Goal: Task Accomplishment & Management: Manage account settings

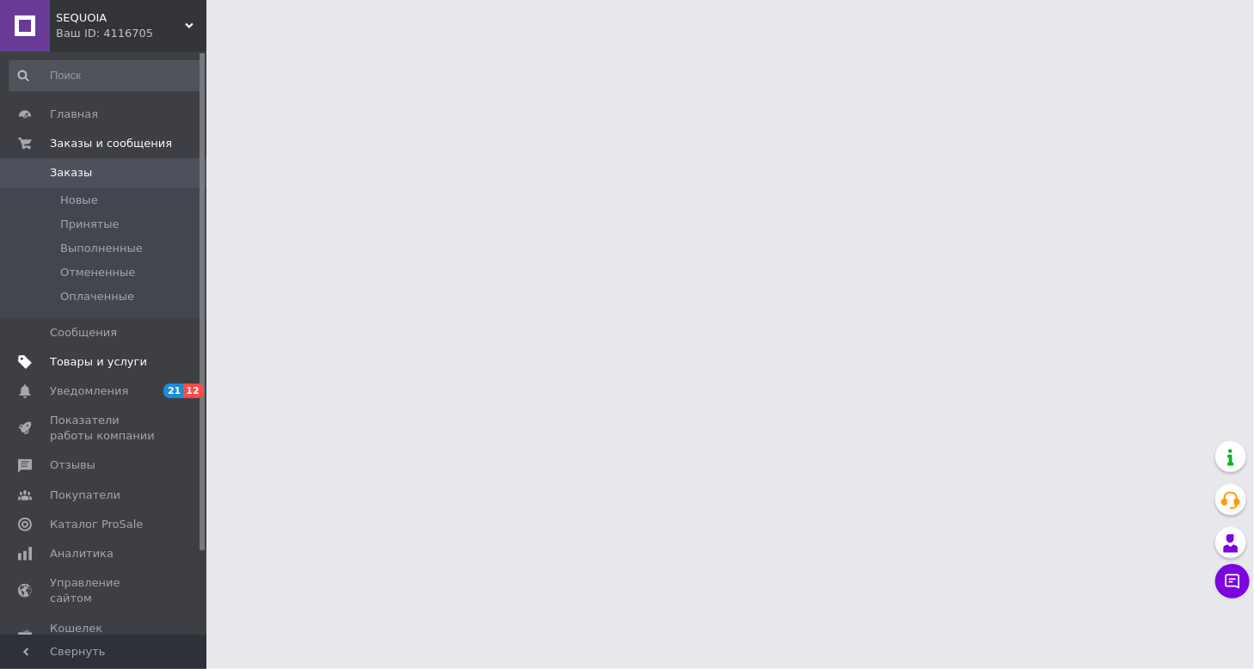
click at [102, 362] on span "Товары и услуги" at bounding box center [98, 361] width 97 height 15
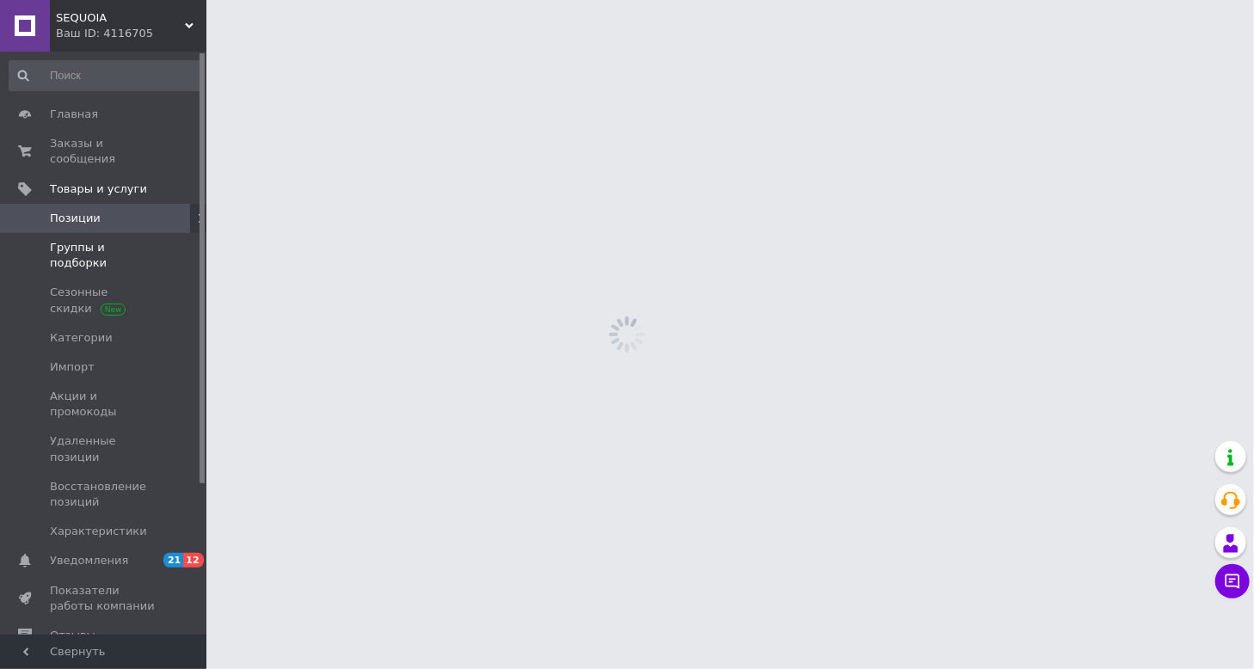
click at [101, 240] on span "Группы и подборки" at bounding box center [104, 255] width 109 height 31
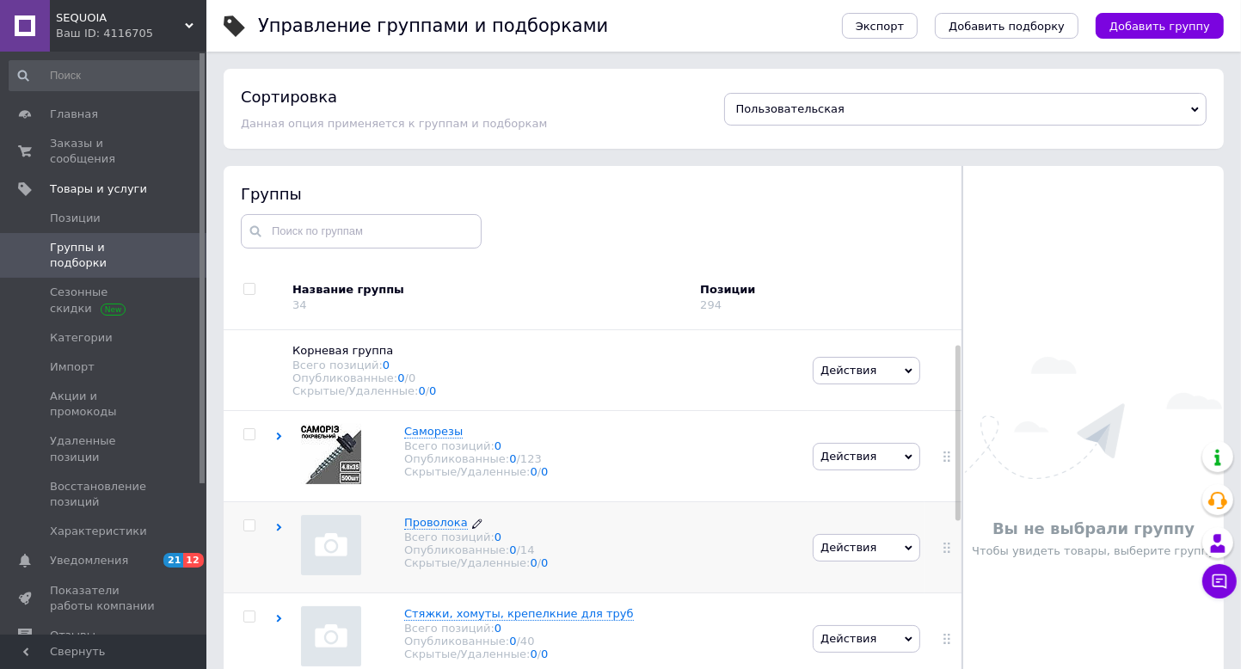
scroll to position [86, 0]
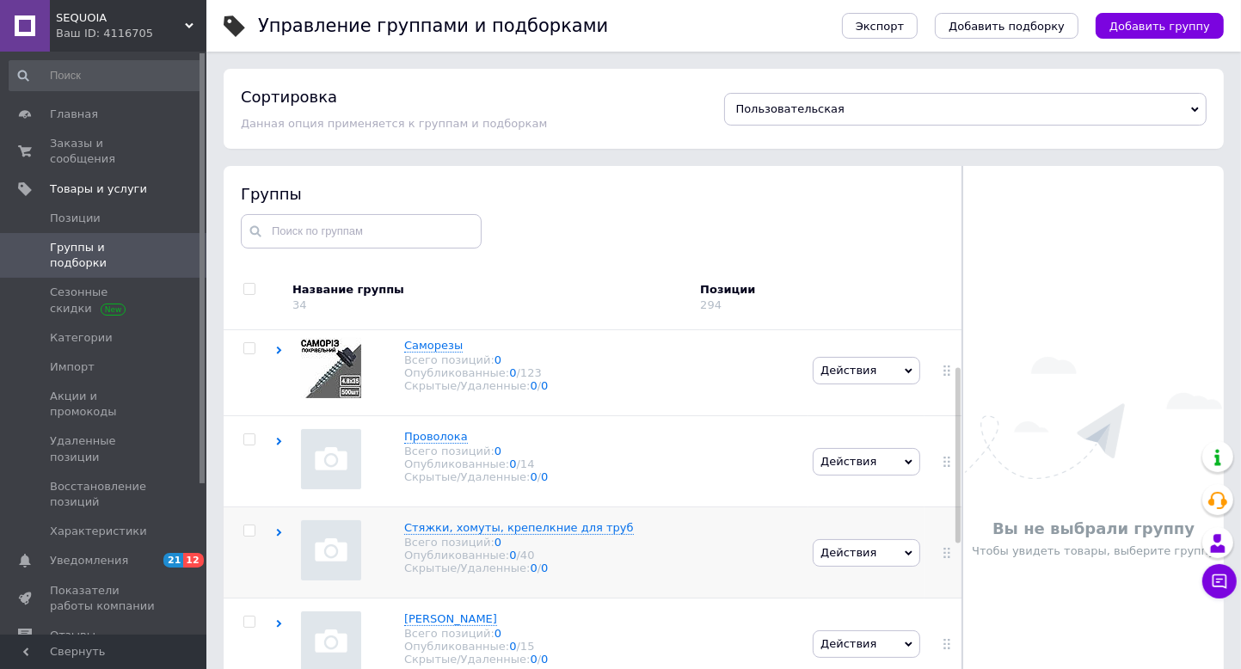
click at [275, 535] on icon at bounding box center [279, 533] width 8 height 8
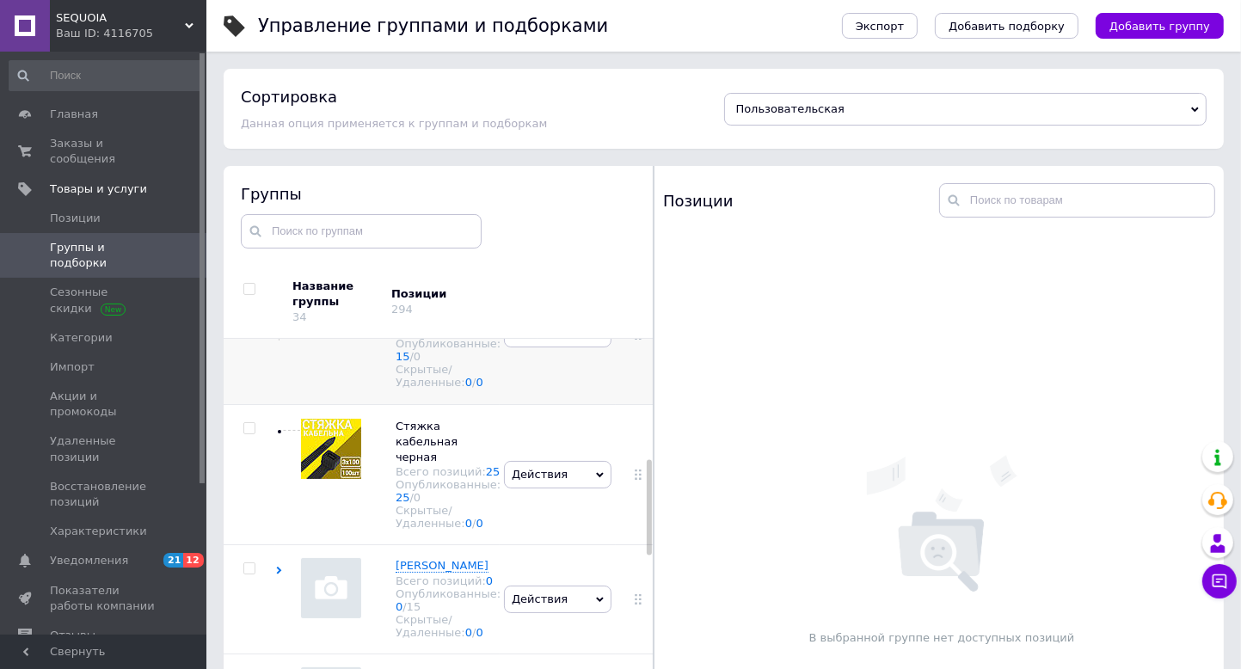
scroll to position [516, 0]
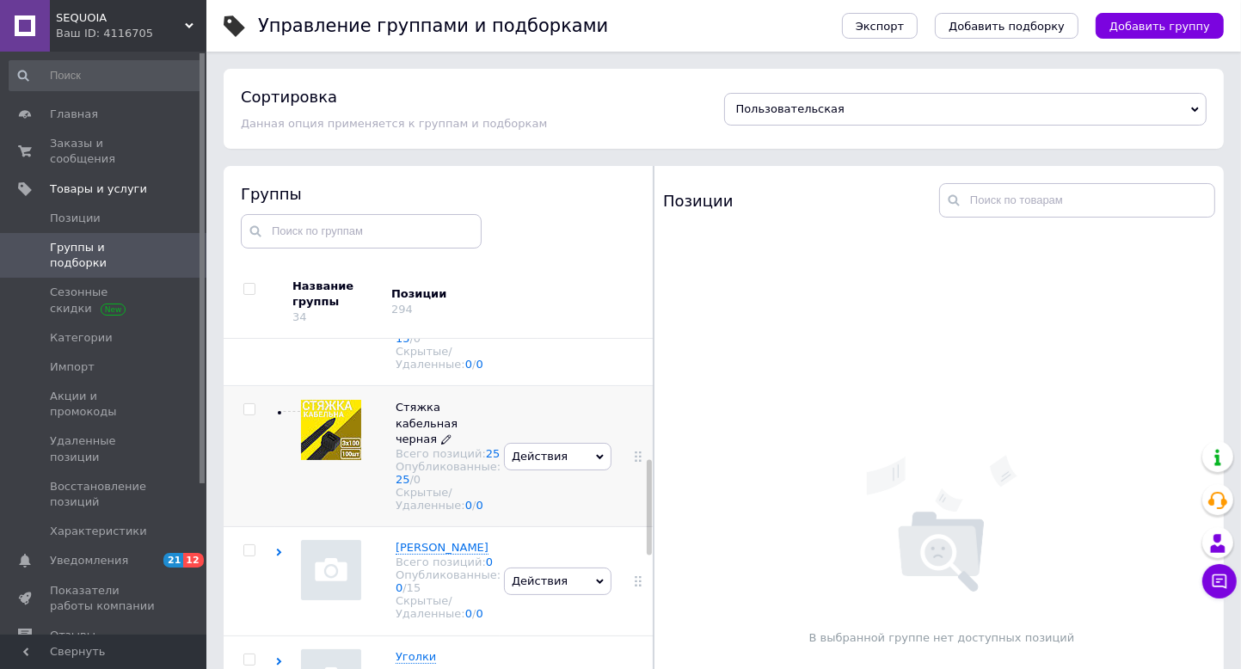
click at [413, 445] on span "Стяжка кабельная черная" at bounding box center [427, 423] width 62 height 44
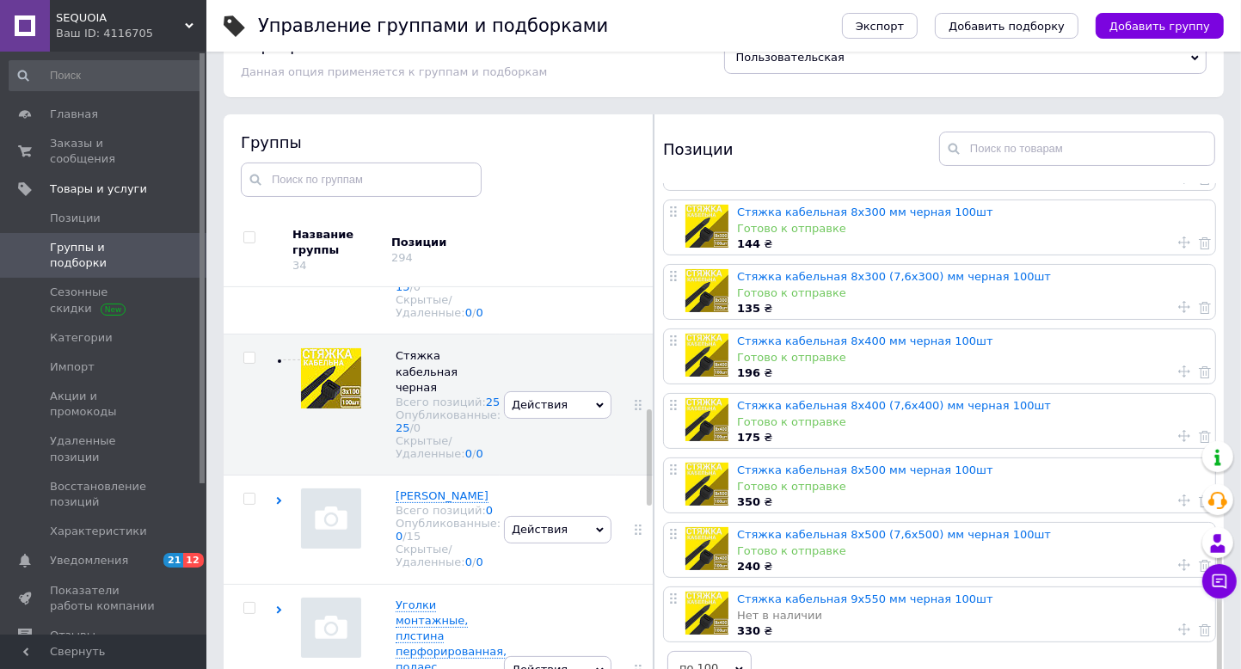
scroll to position [97, 0]
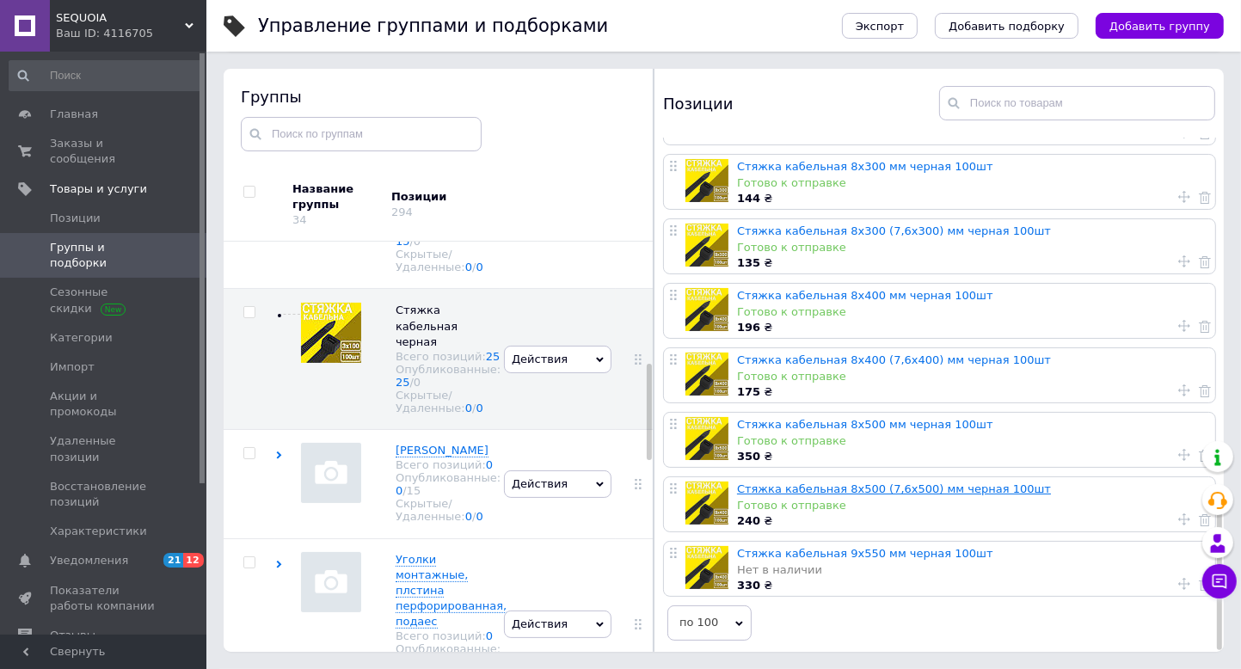
click at [840, 486] on link "Стяжка кабельная 8х500 (7,6х500) мм черная 100шт" at bounding box center [894, 488] width 314 height 13
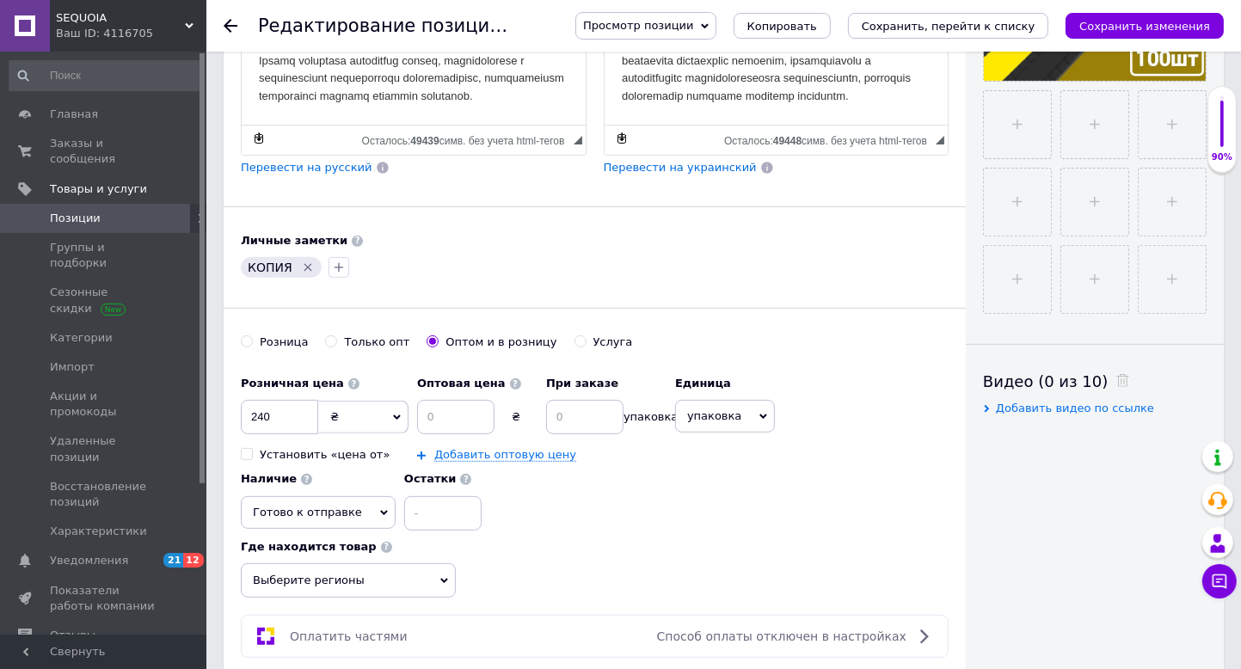
scroll to position [688, 0]
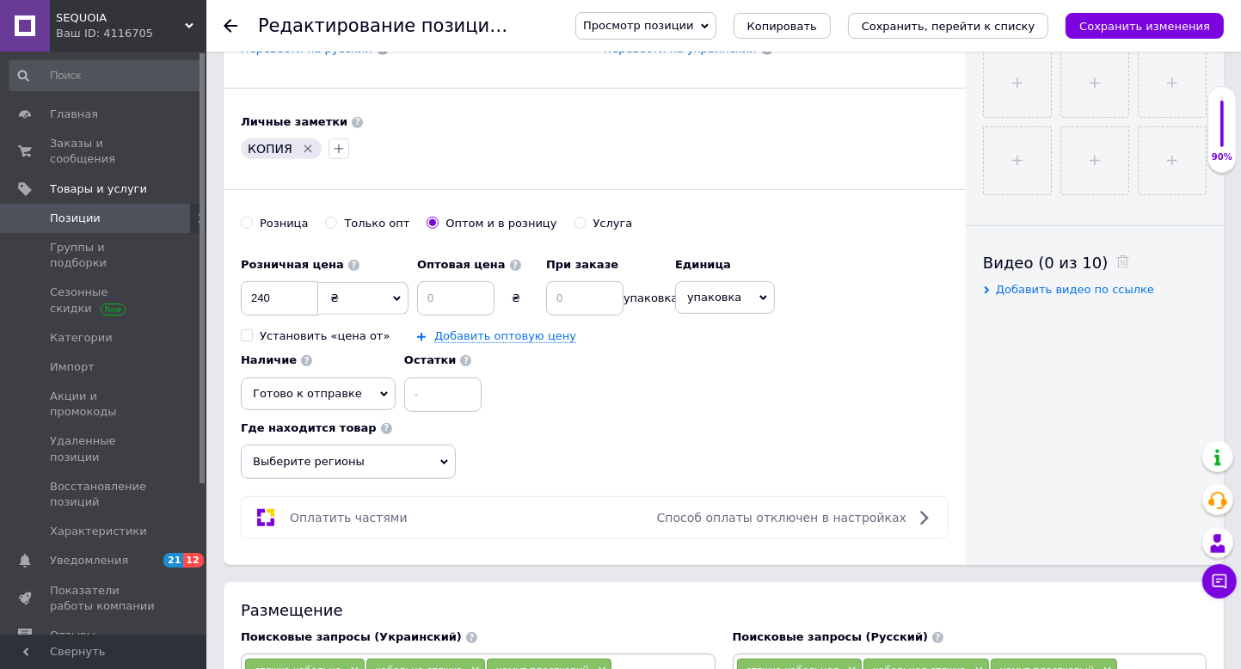
click at [380, 451] on span "Выберите регионы" at bounding box center [348, 462] width 215 height 34
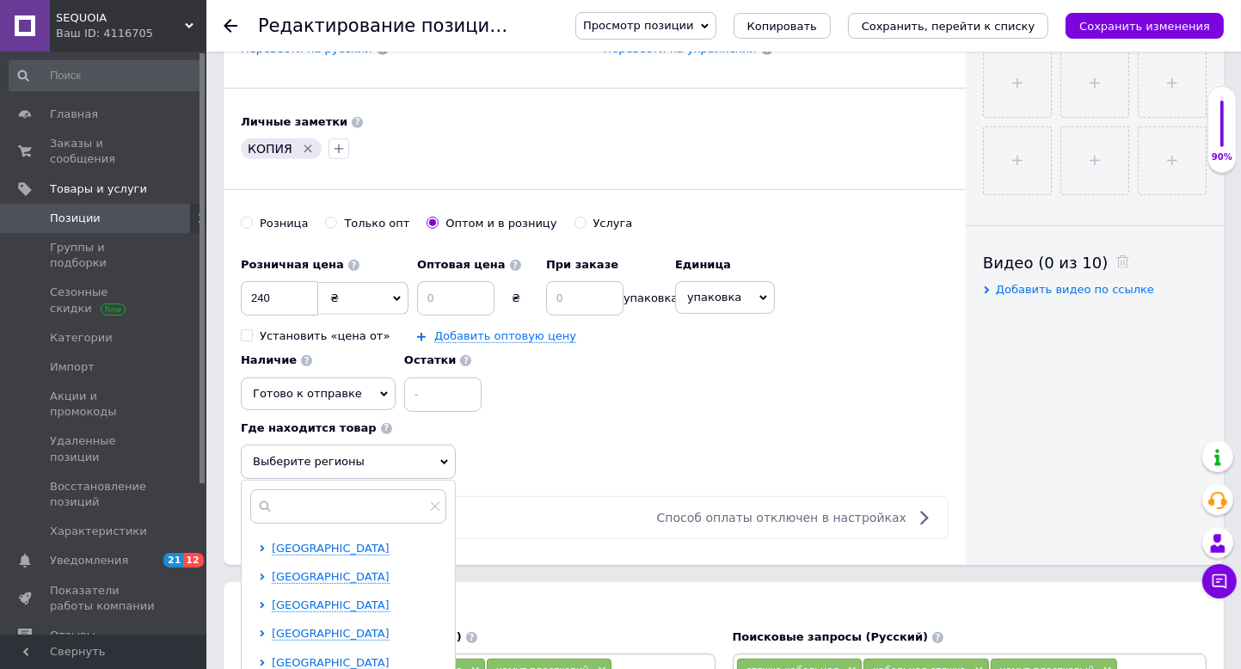
click at [327, 393] on span "Готово к отправке" at bounding box center [307, 393] width 109 height 13
click at [327, 445] on li "Нет в наличии" at bounding box center [318, 453] width 153 height 24
click at [1172, 21] on icon "Сохранить изменения" at bounding box center [1144, 26] width 131 height 13
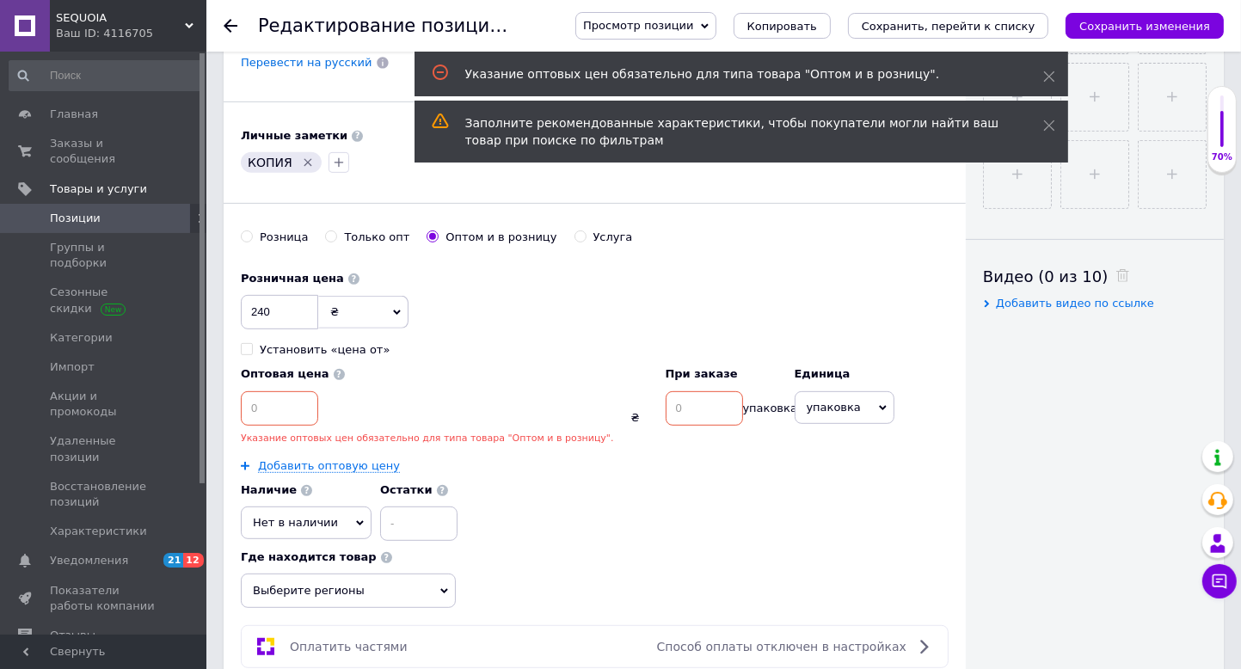
scroll to position [678, 0]
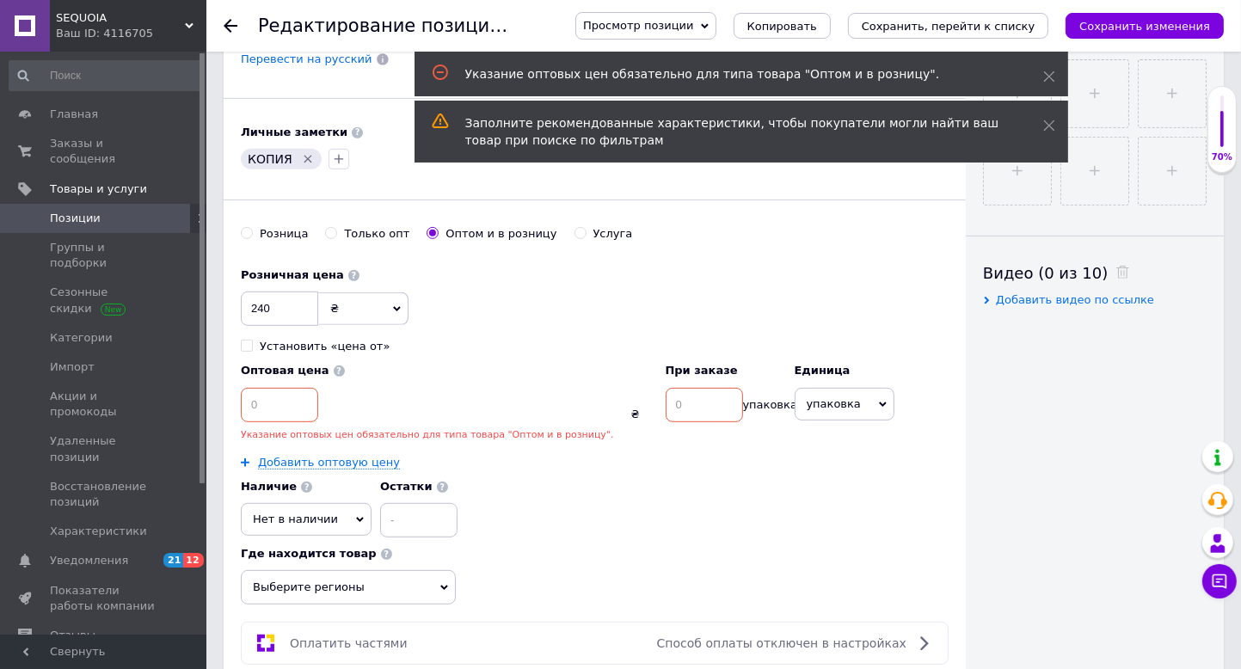
click at [318, 388] on input at bounding box center [279, 405] width 77 height 34
type input "1"
type input "239"
click at [743, 388] on input at bounding box center [704, 405] width 77 height 34
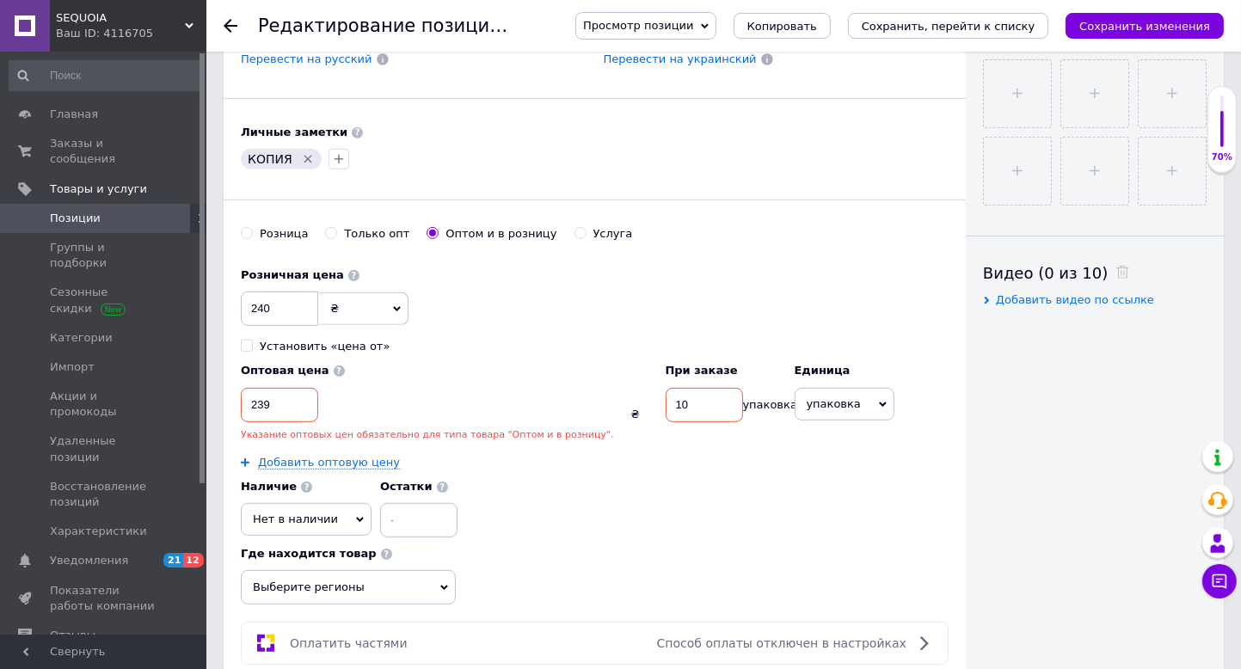
type input "10"
click at [1118, 23] on icon "Сохранить изменения" at bounding box center [1144, 26] width 131 height 13
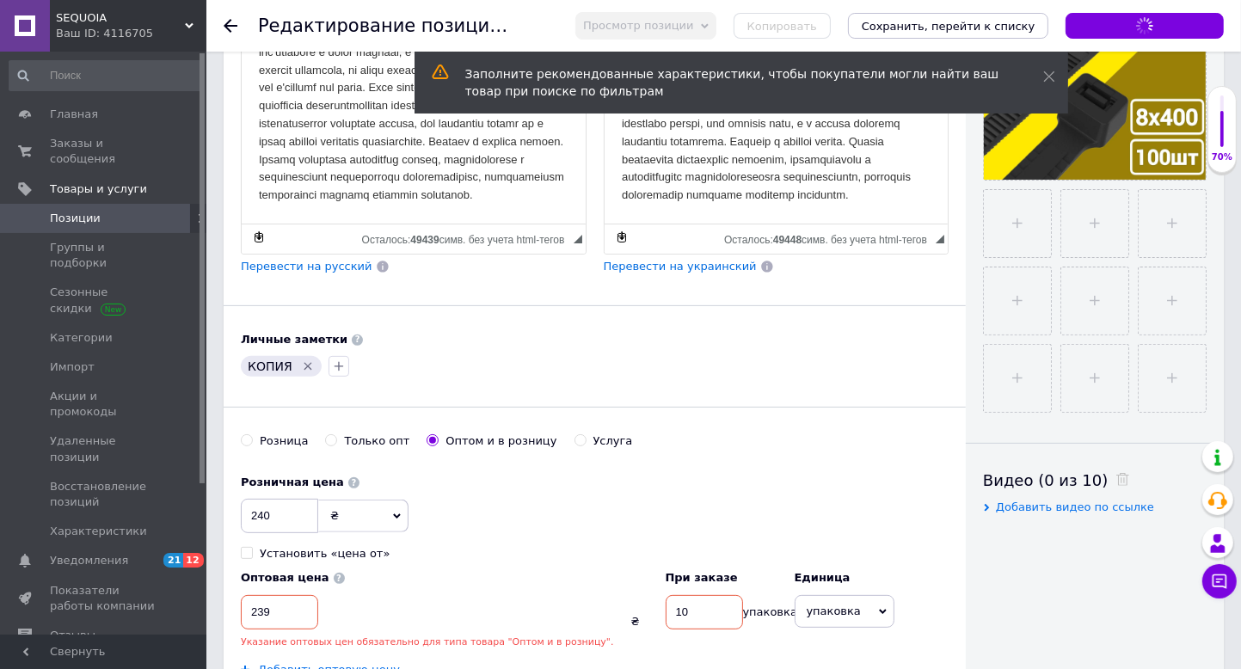
scroll to position [248, 0]
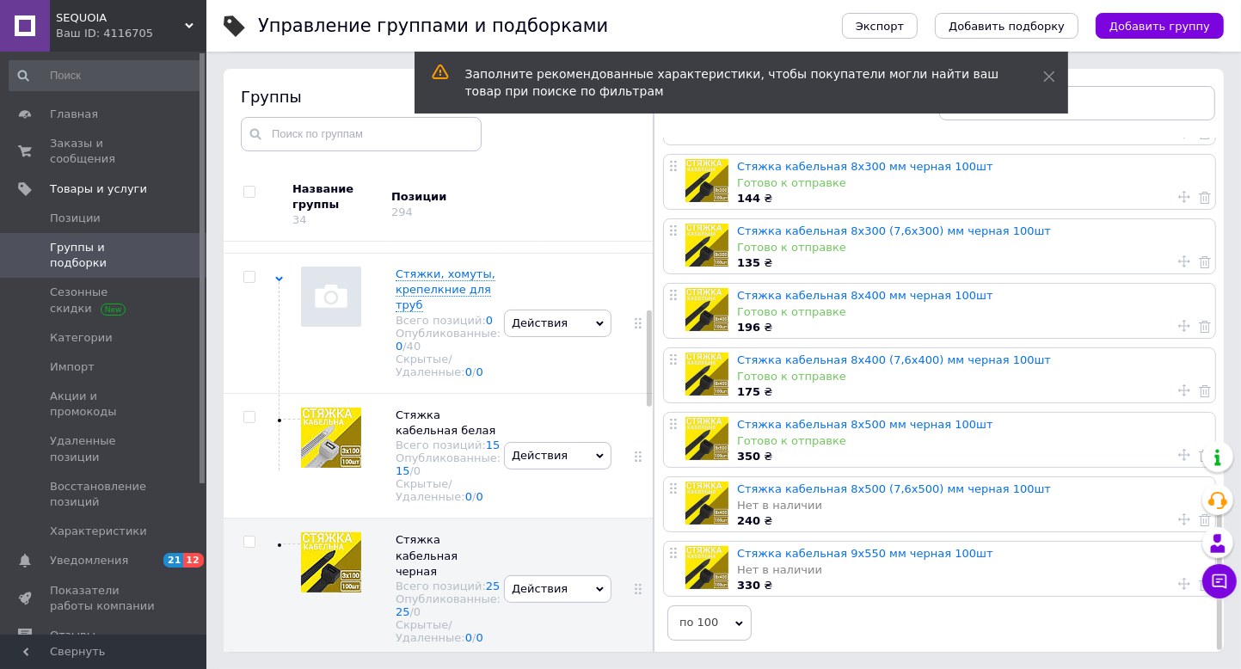
scroll to position [1149, 0]
click at [833, 418] on link "Стяжка кабельная 8х500 мм черная 100шт" at bounding box center [865, 424] width 256 height 13
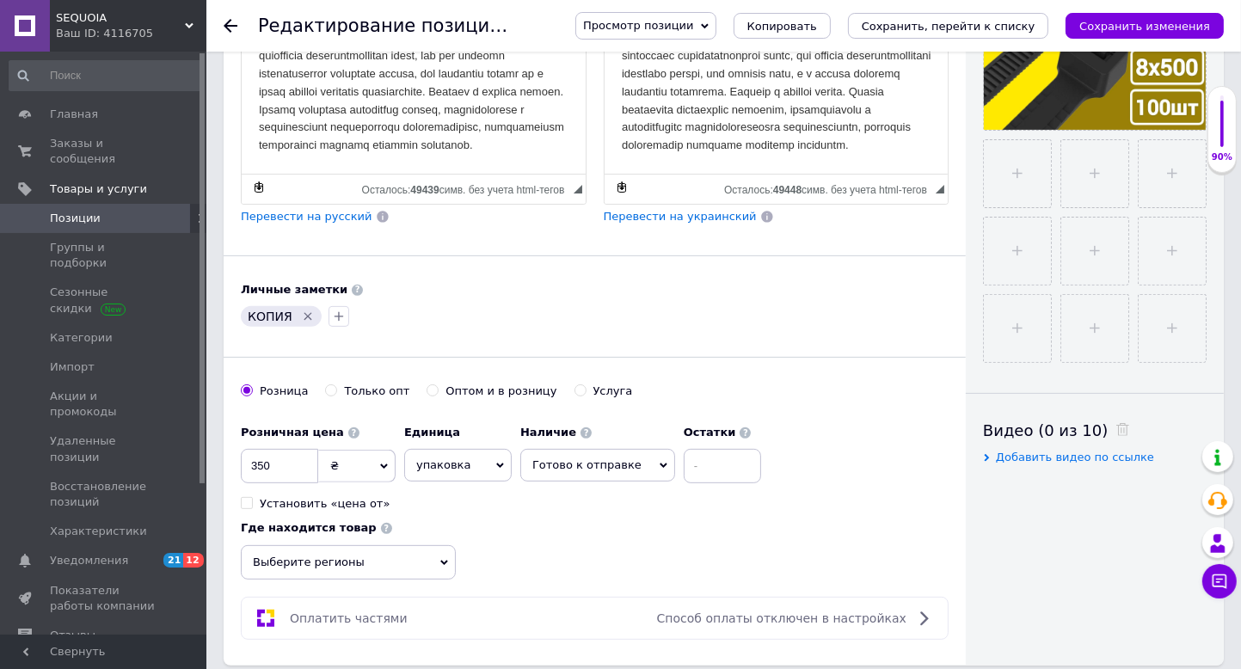
scroll to position [602, 0]
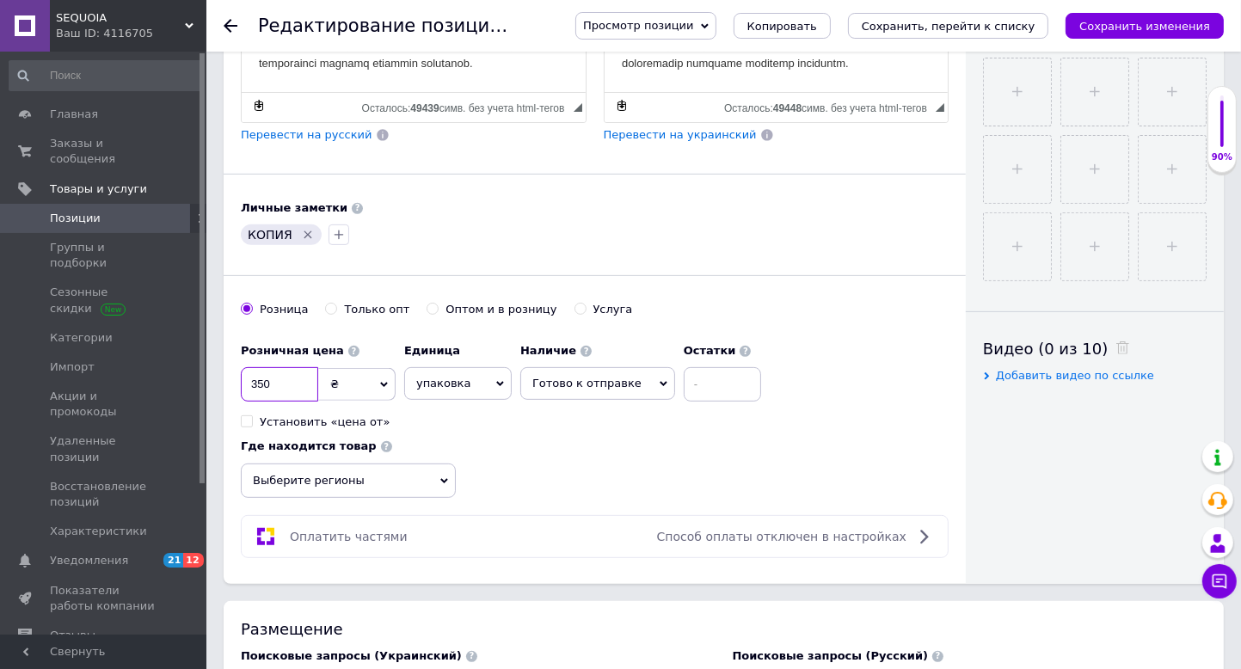
click at [300, 385] on input "350" at bounding box center [279, 384] width 77 height 34
type input "3"
type input "328"
click at [427, 305] on input "Оптом и в розницу" at bounding box center [432, 308] width 11 height 11
radio input "true"
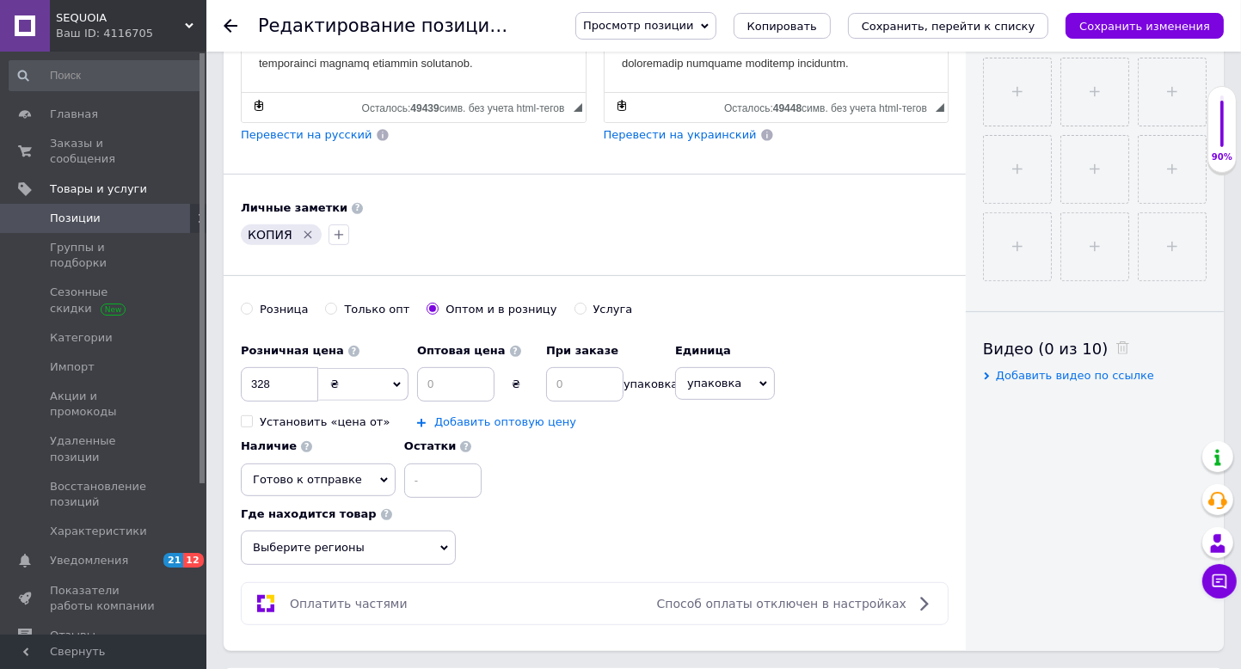
click at [507, 414] on div "Оптовая цена ₴ При заказе упаковка Добавить оптовую цену" at bounding box center [541, 382] width 249 height 95
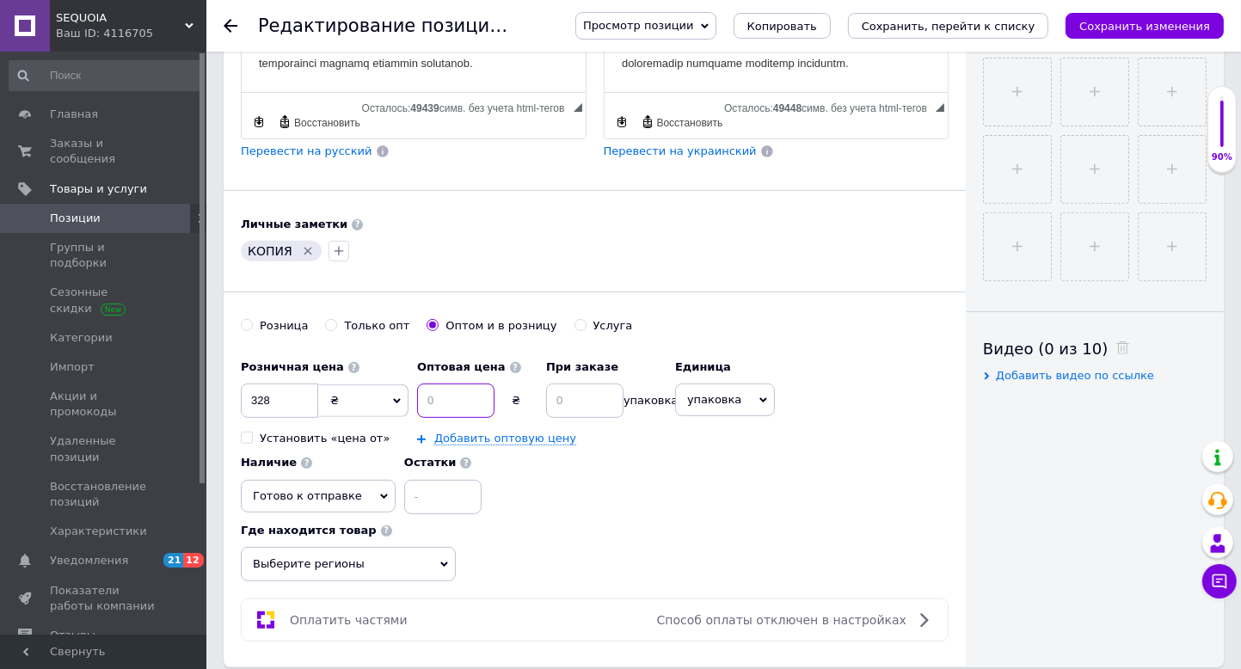
click at [448, 389] on input at bounding box center [455, 401] width 77 height 34
type input "294"
click at [597, 399] on input at bounding box center [584, 401] width 77 height 34
type input "10"
click at [540, 440] on link "Добавить оптовую цену" at bounding box center [505, 439] width 142 height 14
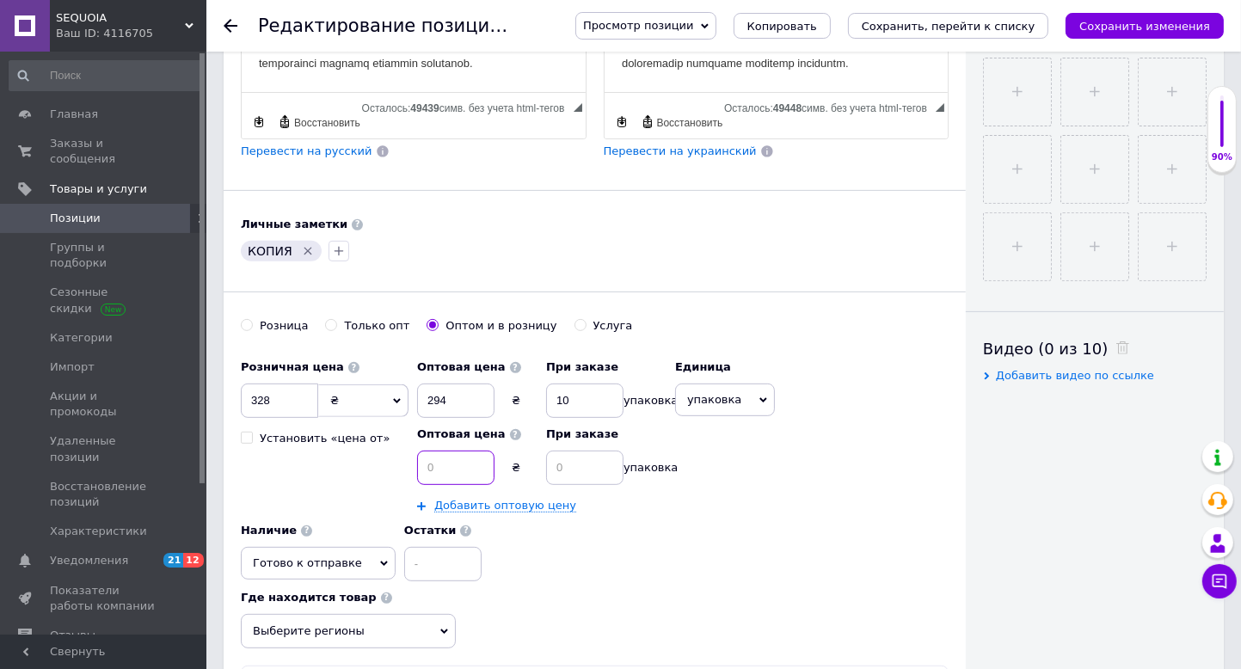
click at [488, 452] on input at bounding box center [455, 468] width 77 height 34
type input "289"
click at [571, 469] on input at bounding box center [584, 468] width 77 height 34
type input "20"
click at [1204, 38] on button "Сохранить изменения" at bounding box center [1144, 26] width 158 height 26
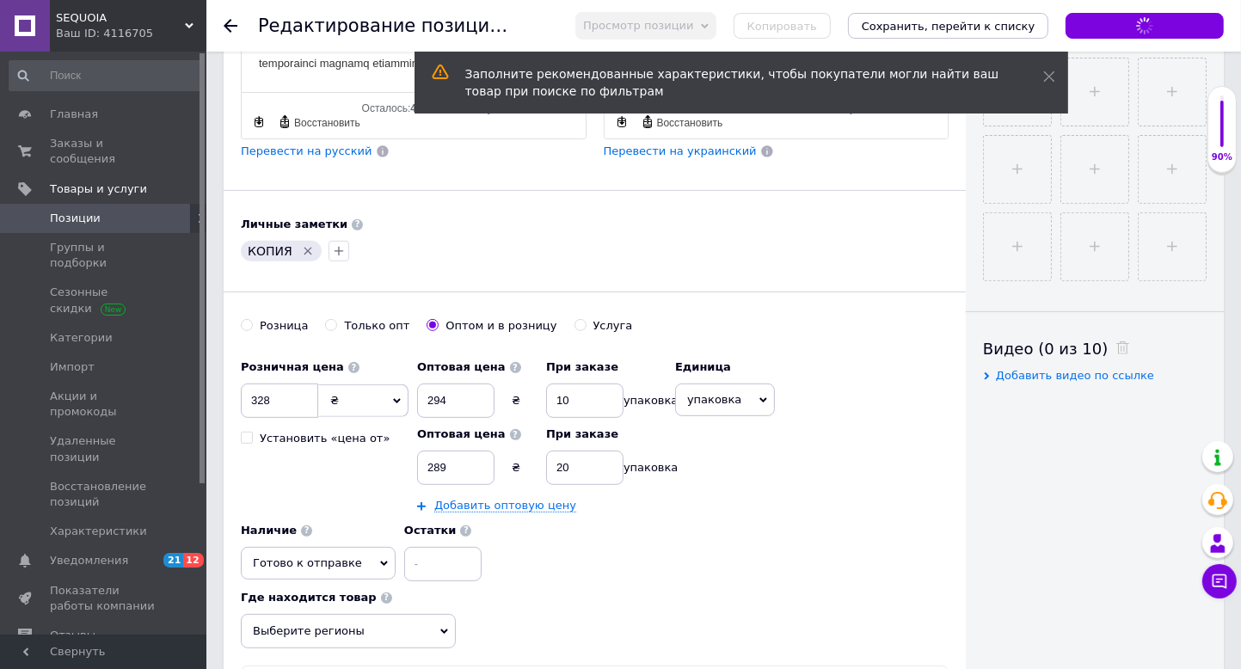
scroll to position [258, 0]
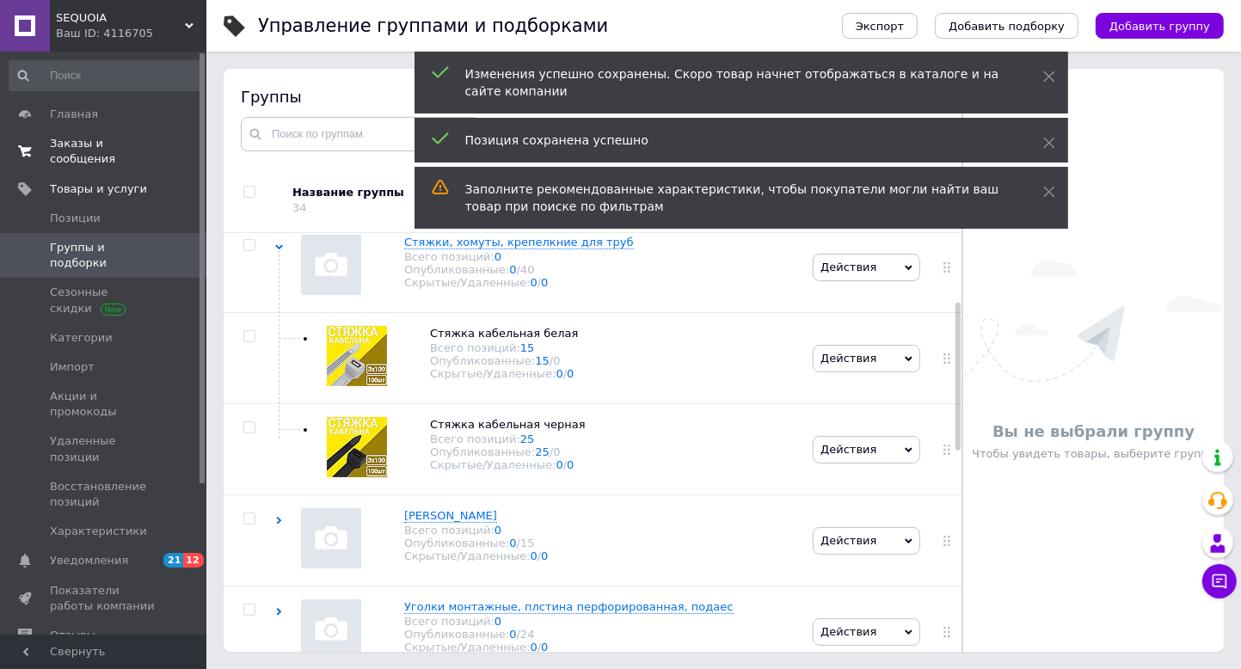
scroll to position [286, 0]
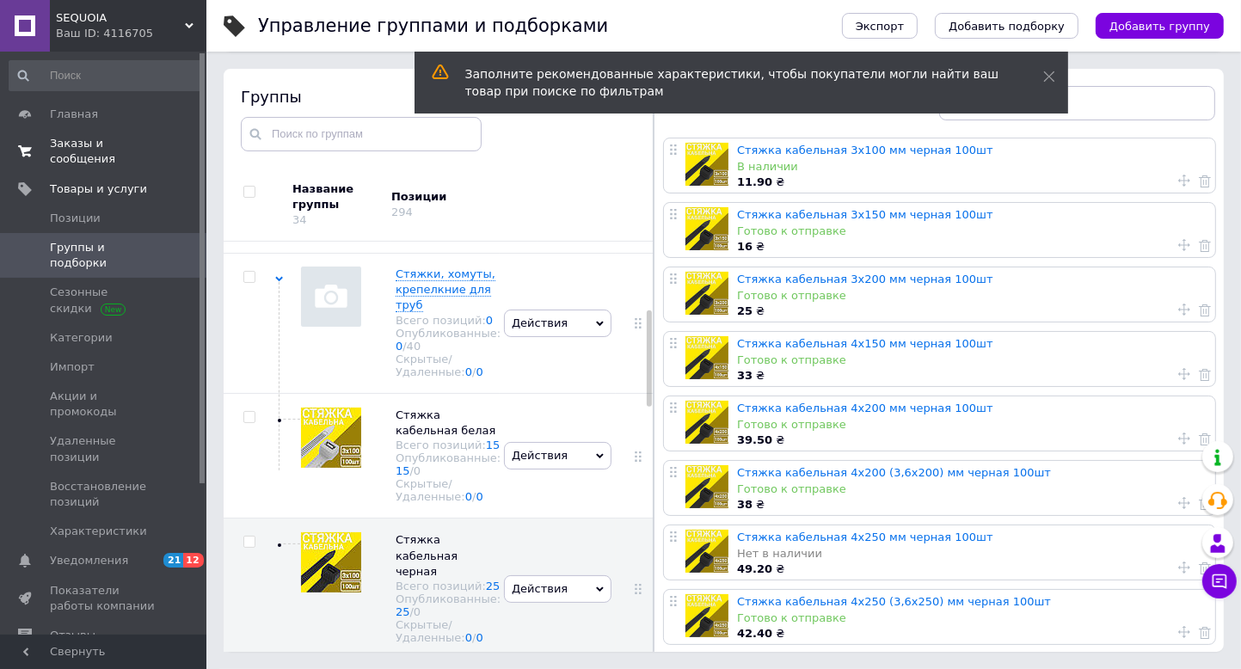
click at [91, 146] on span "Заказы и сообщения" at bounding box center [104, 151] width 109 height 31
